Goal: Check status

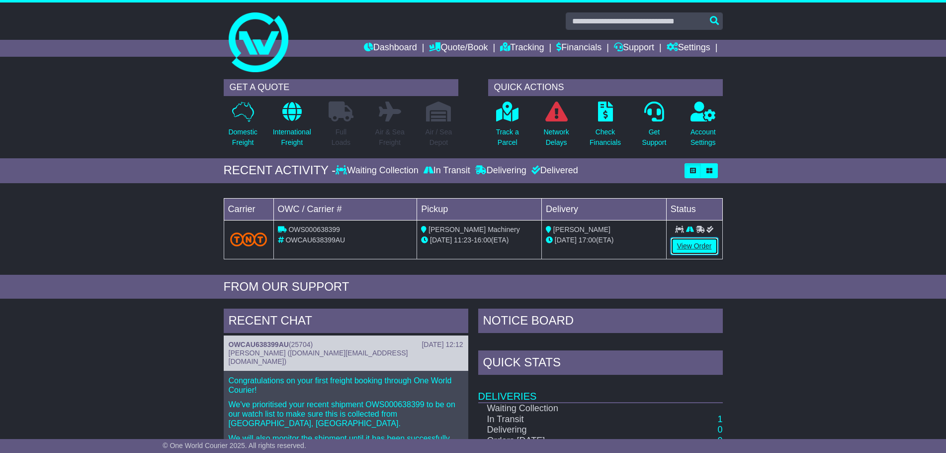
click at [690, 245] on link "View Order" at bounding box center [695, 245] width 48 height 17
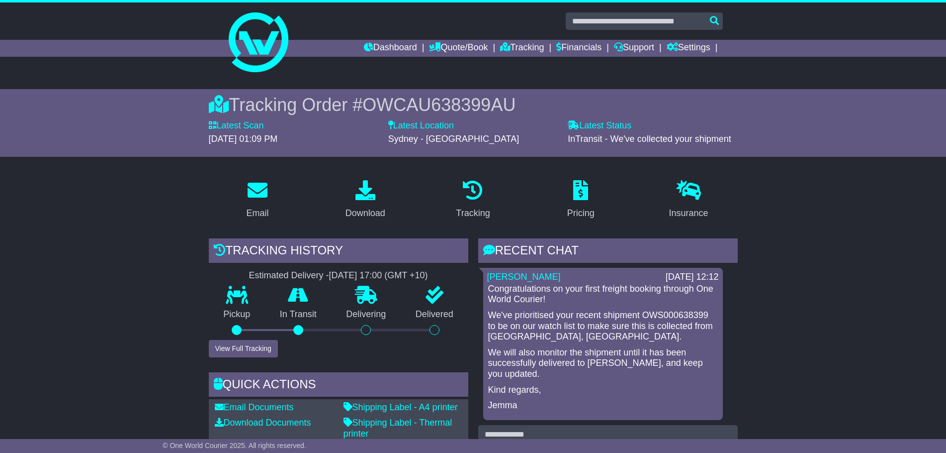
click at [432, 107] on span "OWCAU638399AU" at bounding box center [439, 104] width 153 height 20
copy span "OWCAU638399AU"
